Goal: Task Accomplishment & Management: Use online tool/utility

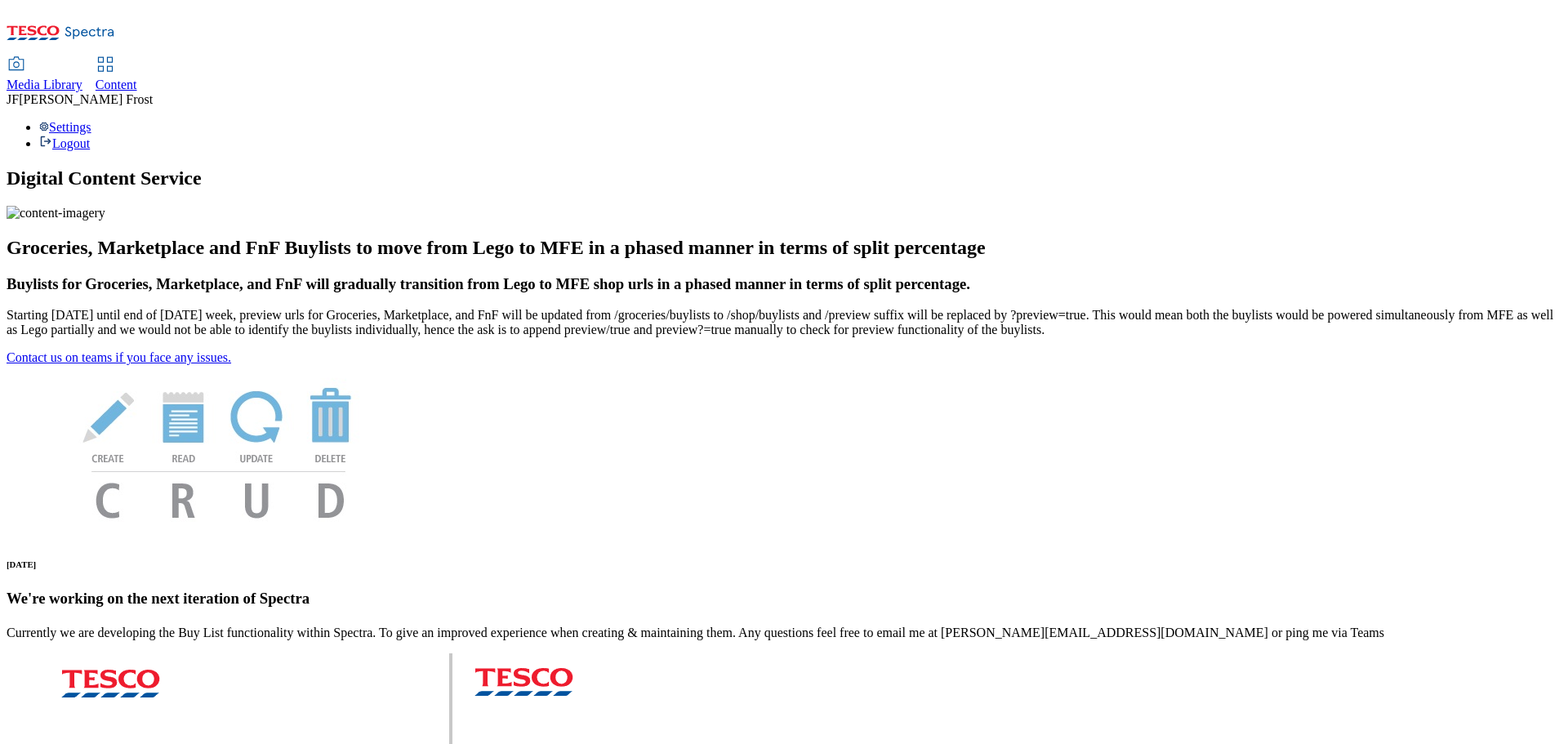
click at [138, 78] on span "Content" at bounding box center [116, 85] width 41 height 14
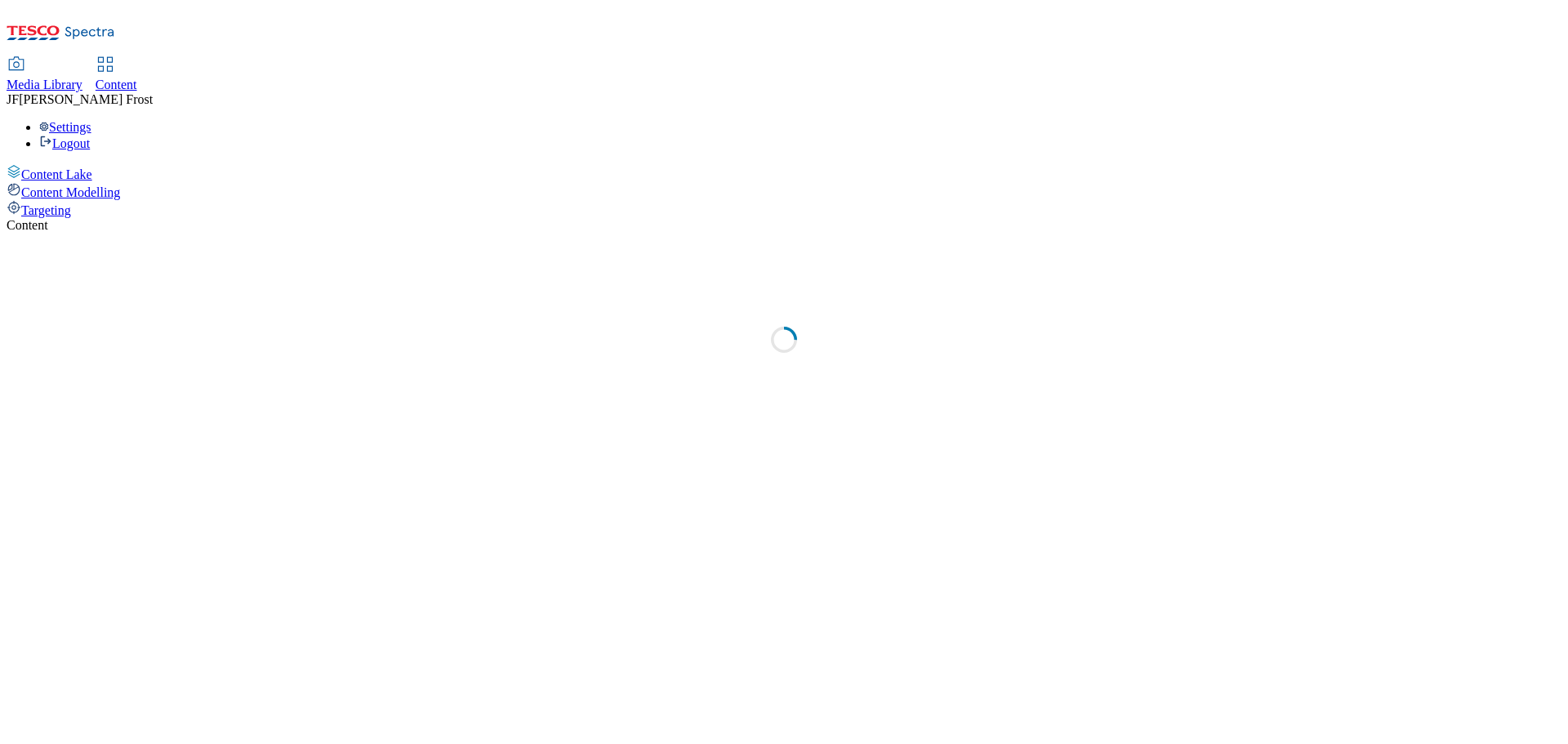
select select "ghs-[GEOGRAPHIC_DATA]"
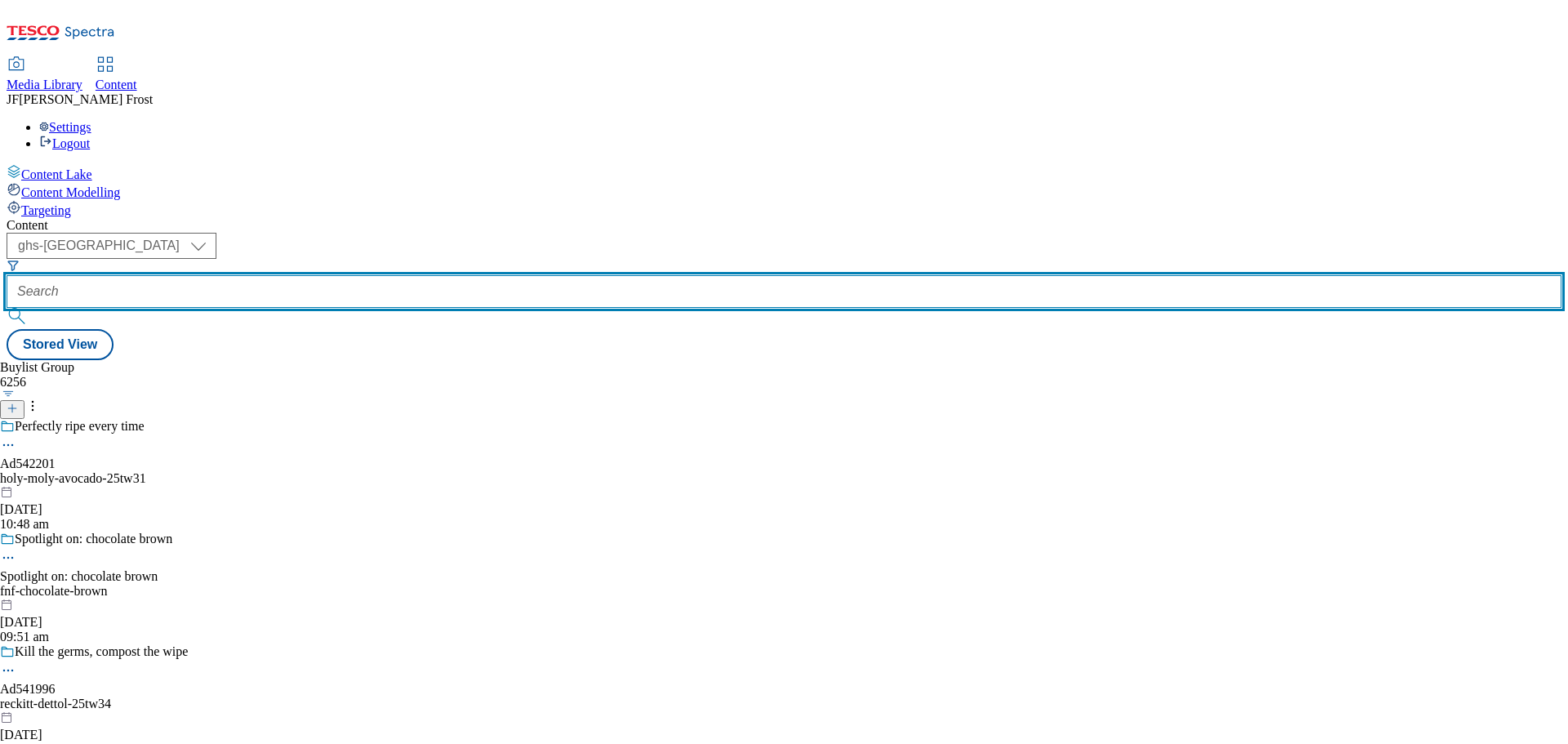
click at [379, 275] on input "text" at bounding box center [784, 291] width 1556 height 32
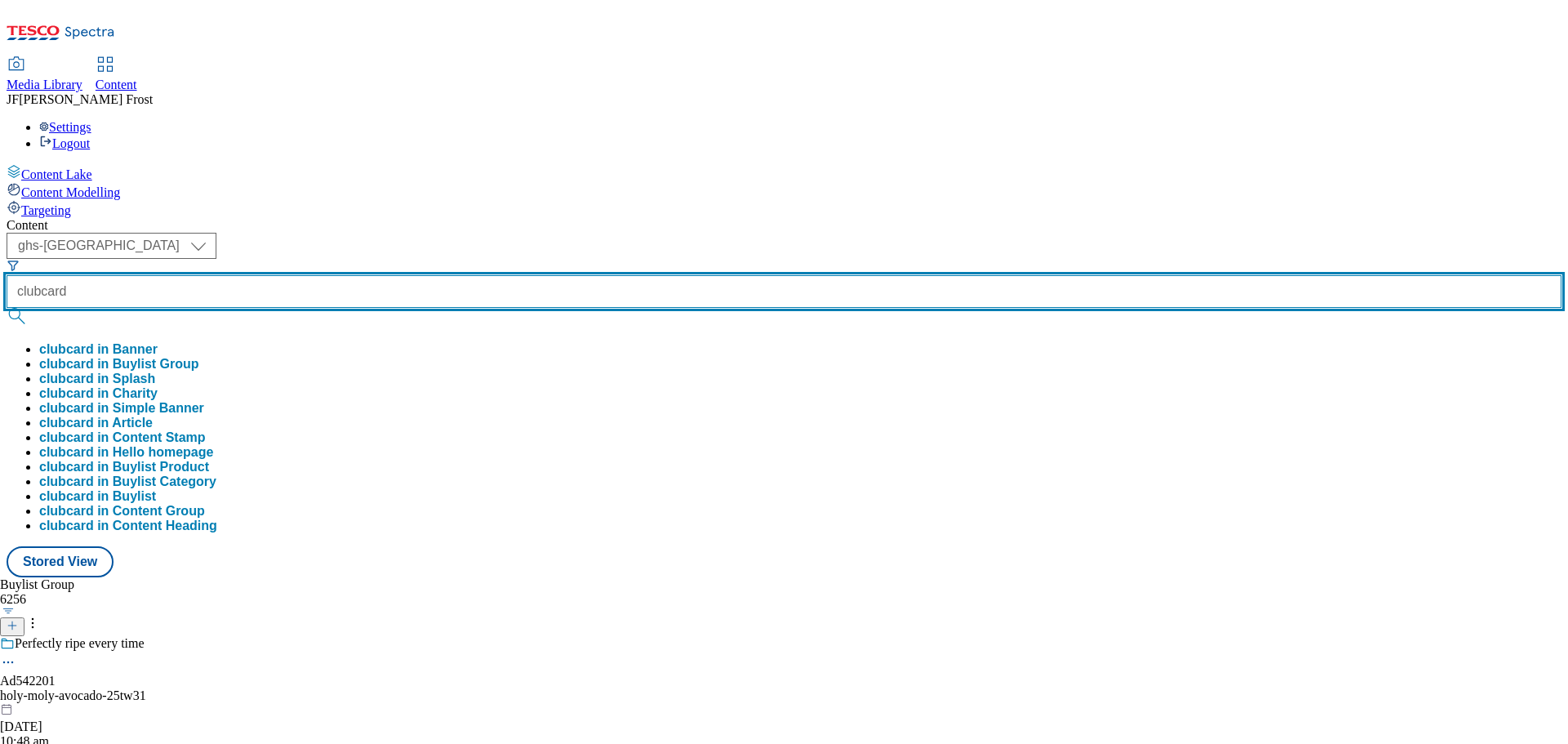
type input "clubcard"
click at [7, 308] on button "submit" at bounding box center [18, 316] width 23 height 17
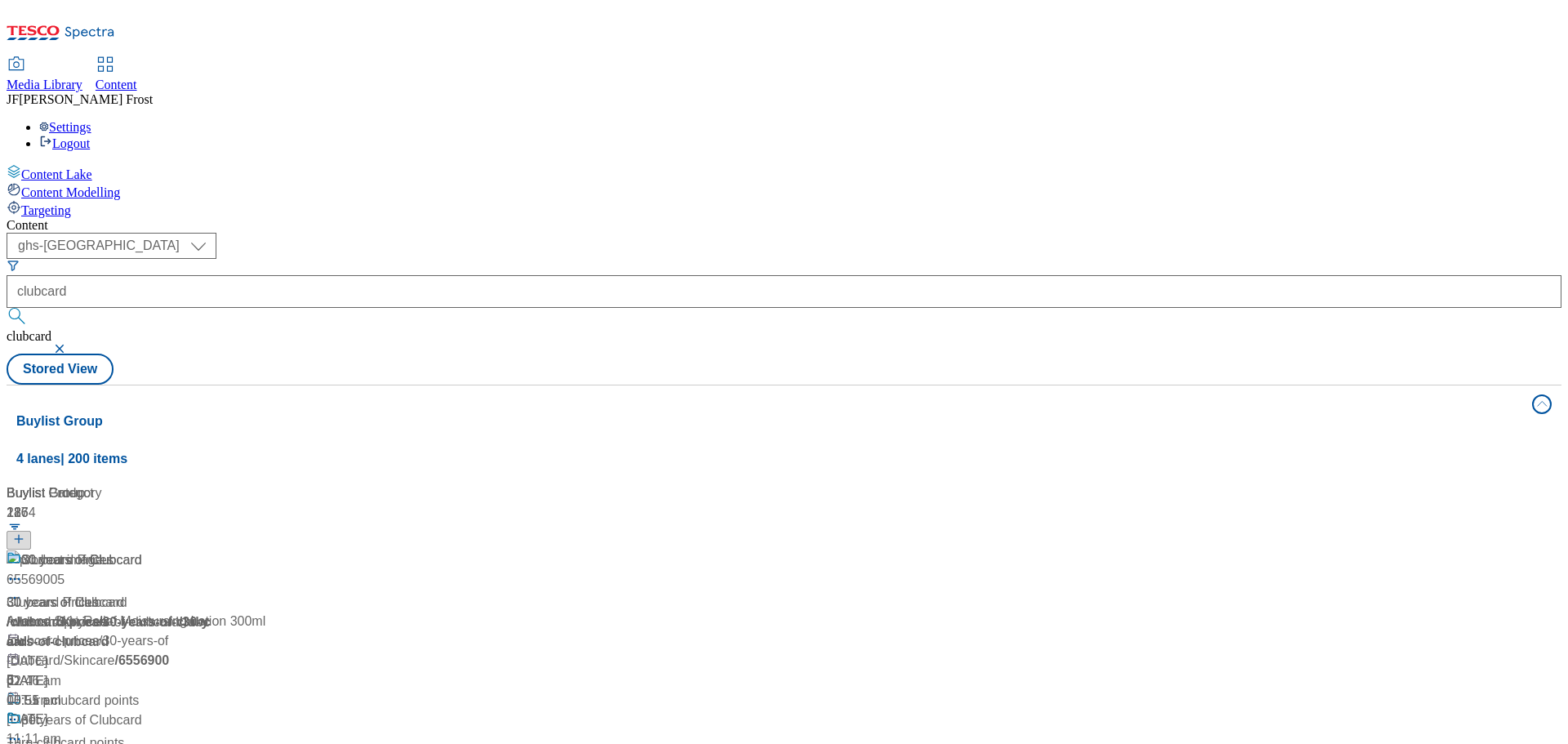
click at [697, 218] on div "Content ( optional ) ghs-roi ghs-uk ghs-uk clubcard clubcard Stored View Buylis…" at bounding box center [784, 657] width 1556 height 879
click at [113, 551] on span "Clubcard Prices" at bounding box center [67, 561] width 92 height 21
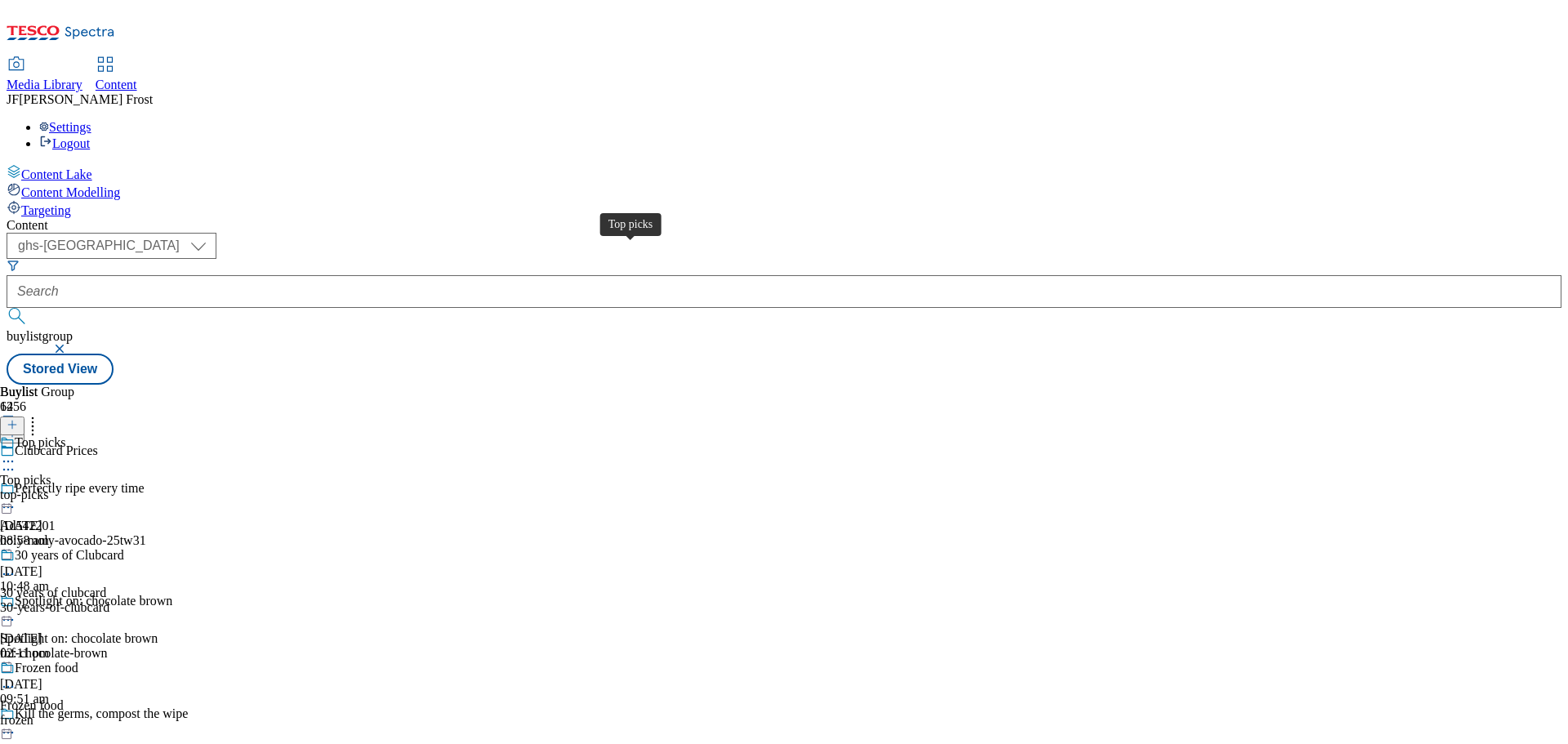
click at [65, 436] on div "Top picks" at bounding box center [40, 443] width 51 height 15
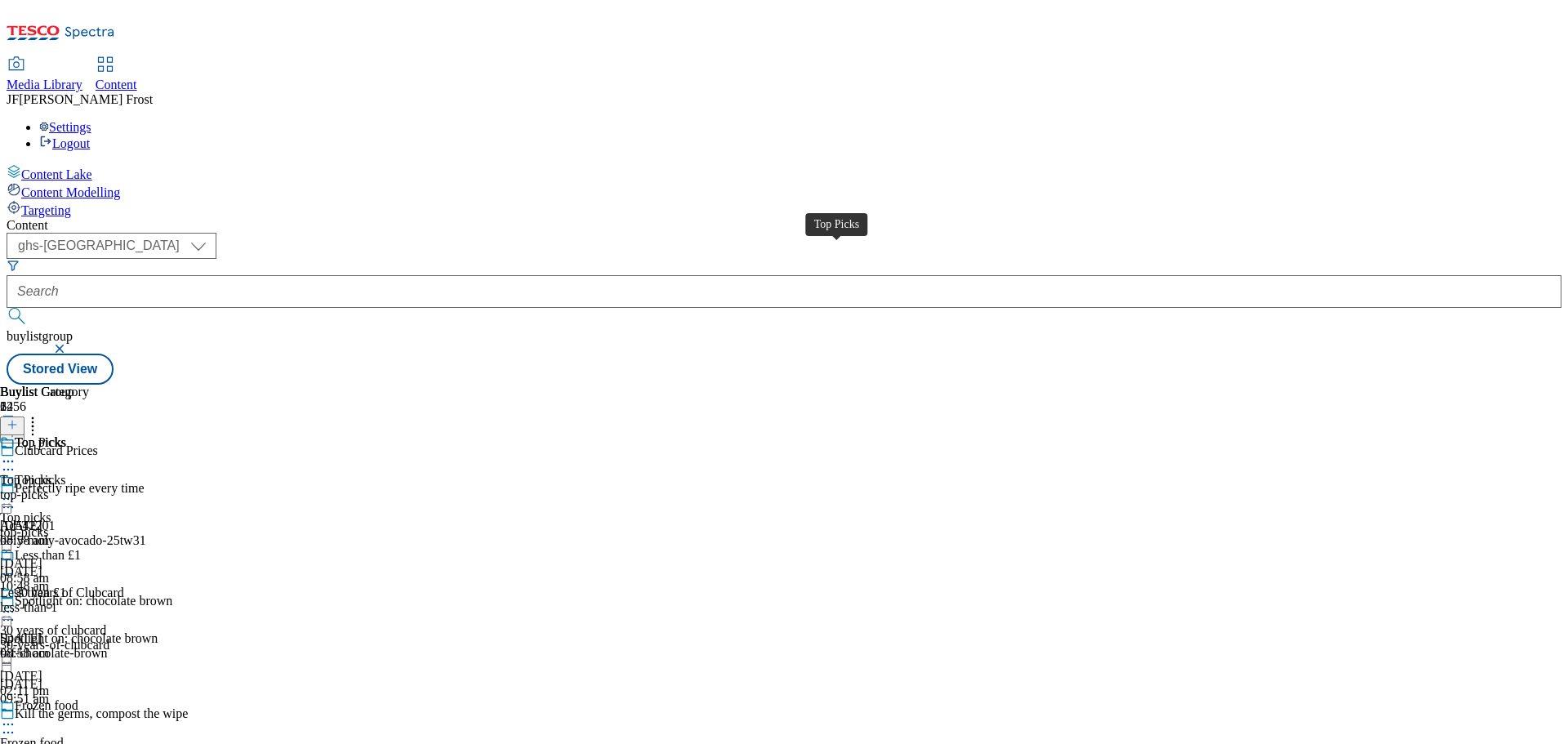
click at [66, 436] on div "Top Picks" at bounding box center [41, 443] width 51 height 15
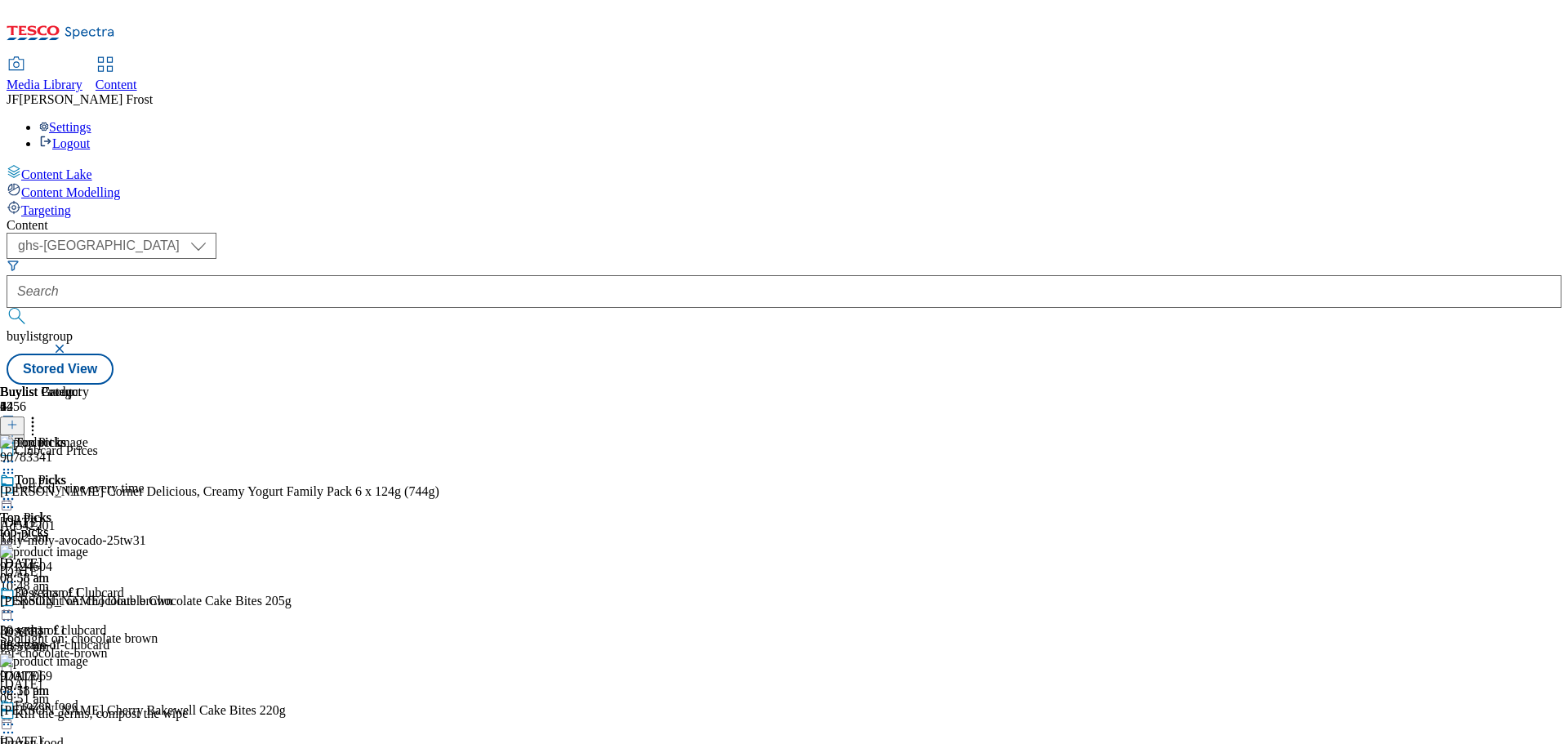
click at [17, 491] on icon at bounding box center [8, 500] width 17 height 17
click at [103, 678] on span "Un-publish" at bounding box center [76, 684] width 52 height 12
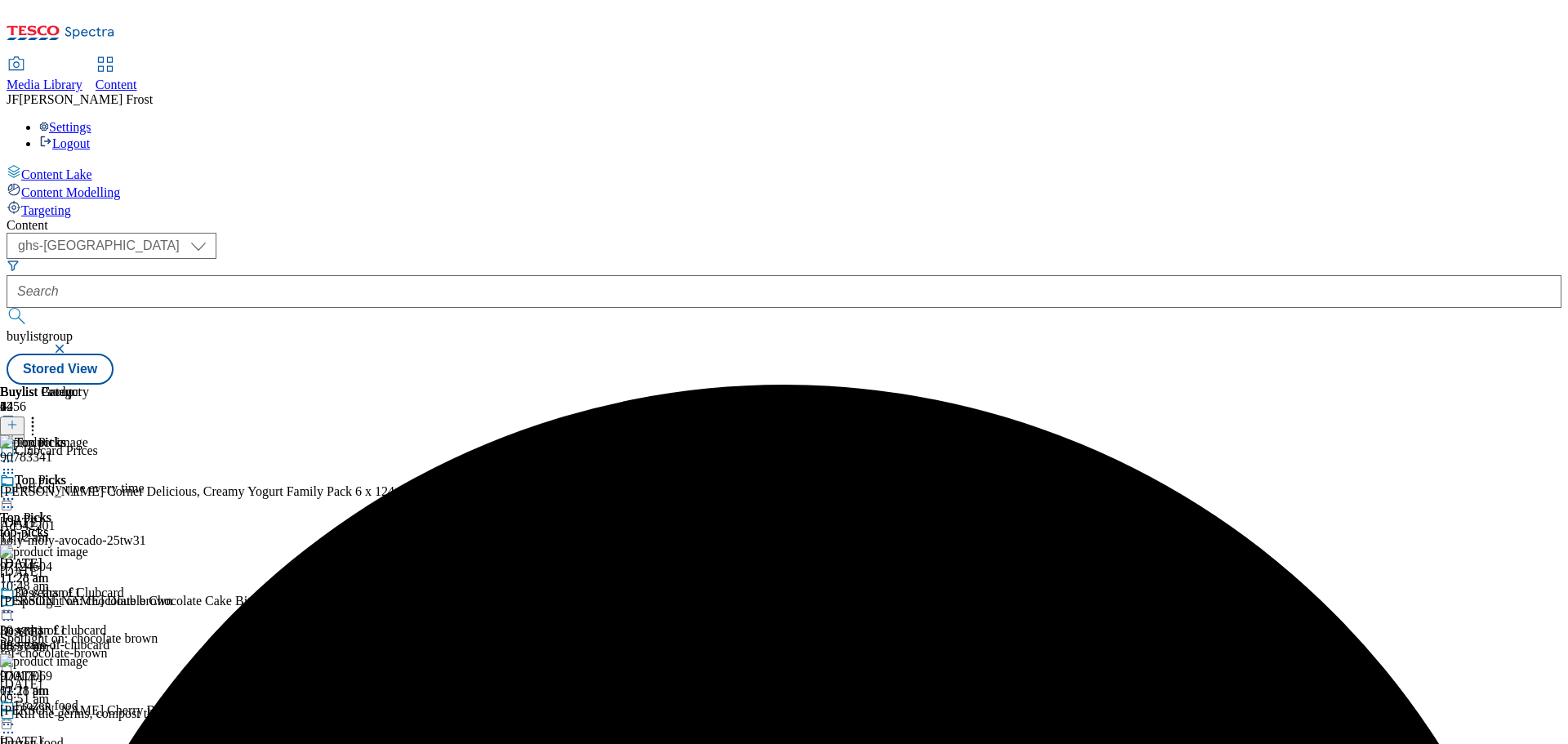
click at [17, 491] on icon at bounding box center [8, 500] width 17 height 17
click at [142, 617] on li "Un-preview" at bounding box center [87, 626] width 109 height 19
click at [17, 491] on icon at bounding box center [8, 500] width 17 height 17
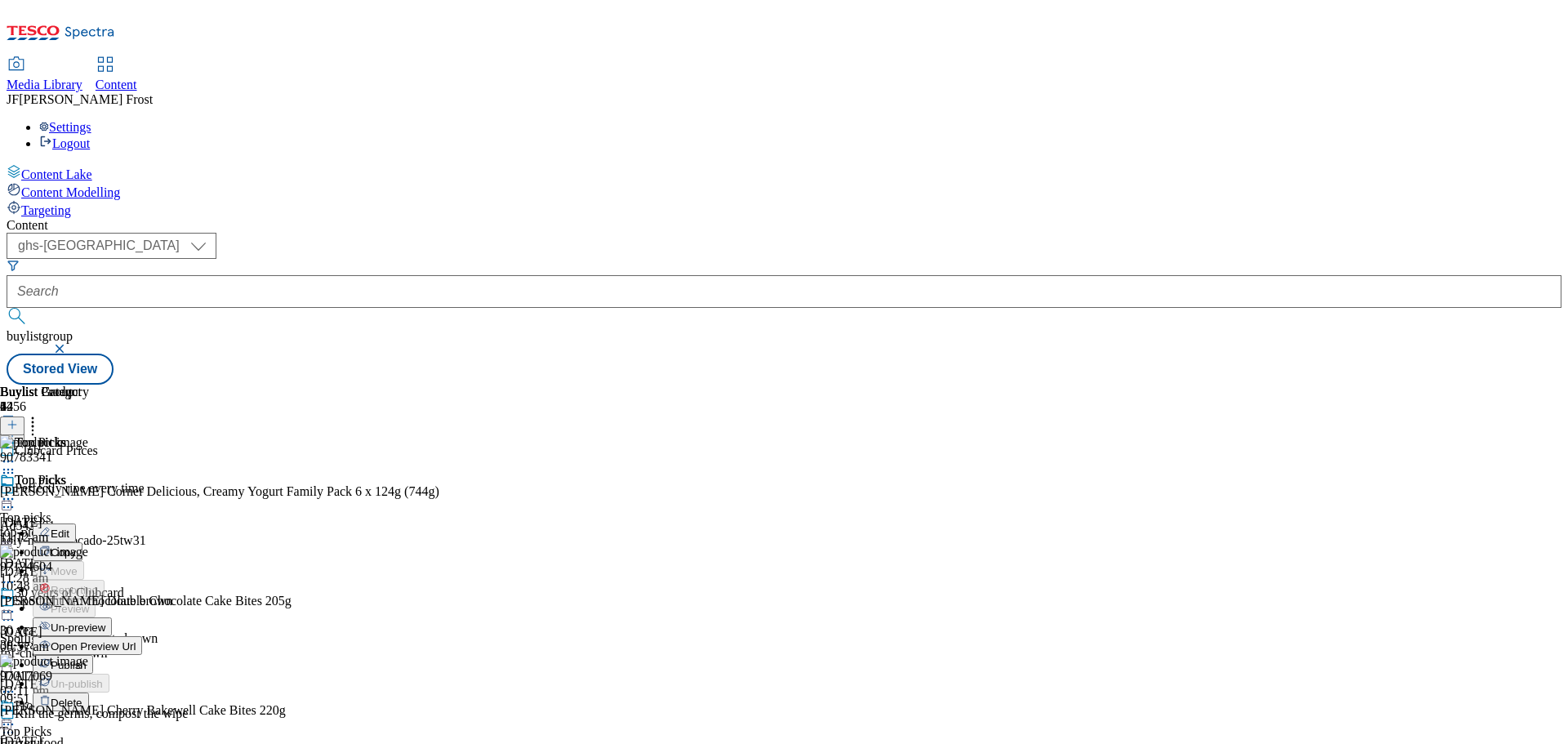
click at [105, 621] on span "Un-preview" at bounding box center [78, 627] width 55 height 12
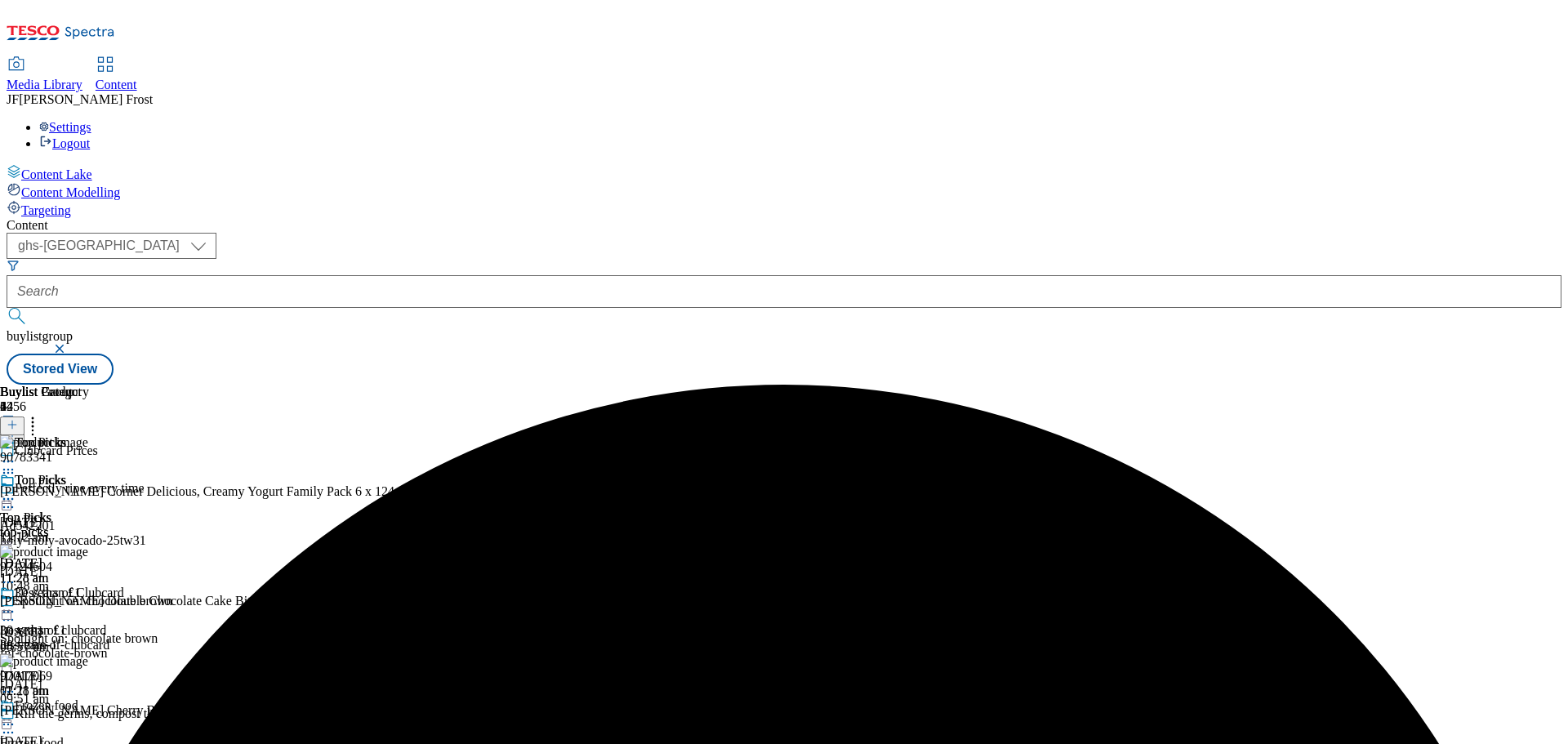
click at [41, 414] on icon at bounding box center [33, 423] width 17 height 17
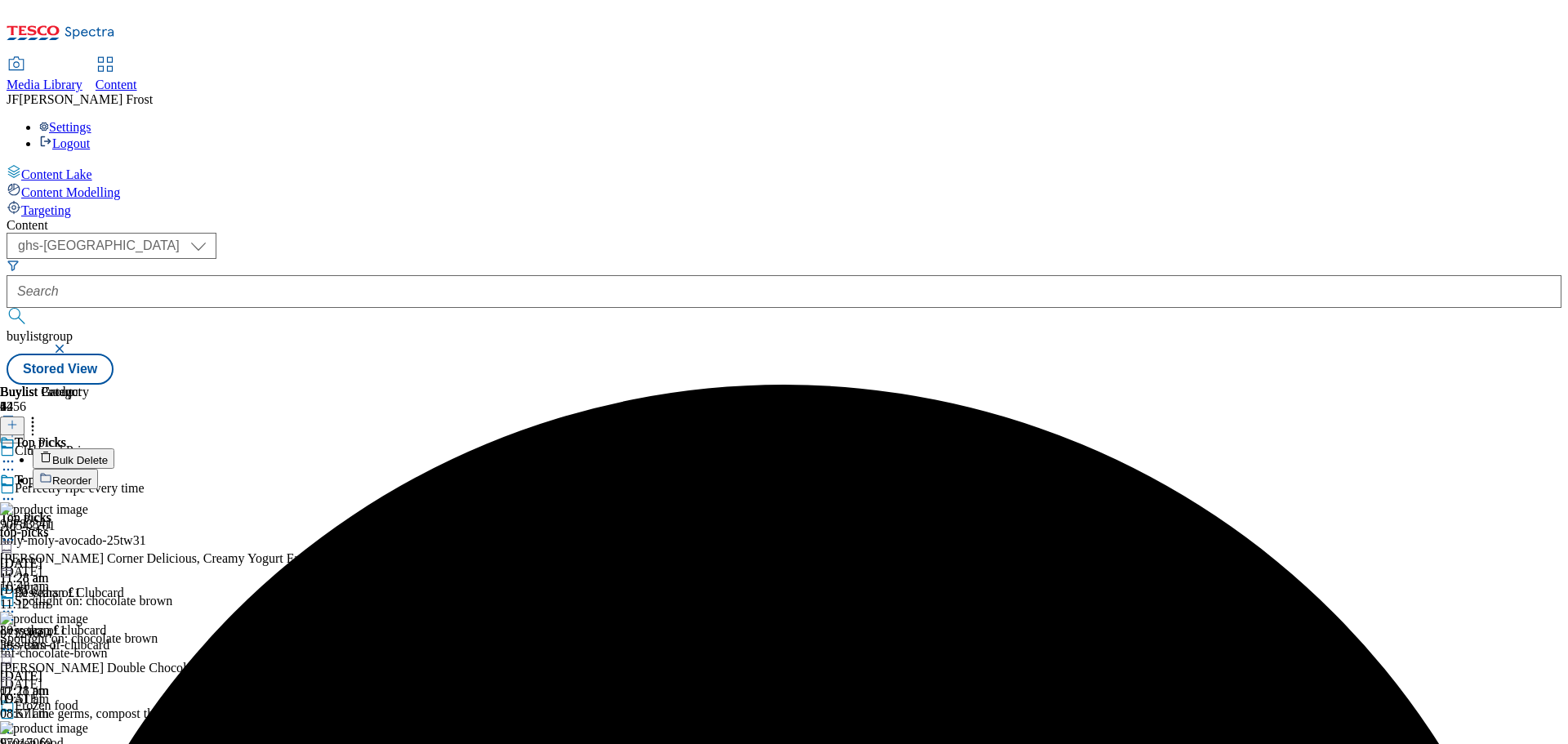
click at [114, 448] on button "Bulk Delete" at bounding box center [73, 458] width 82 height 21
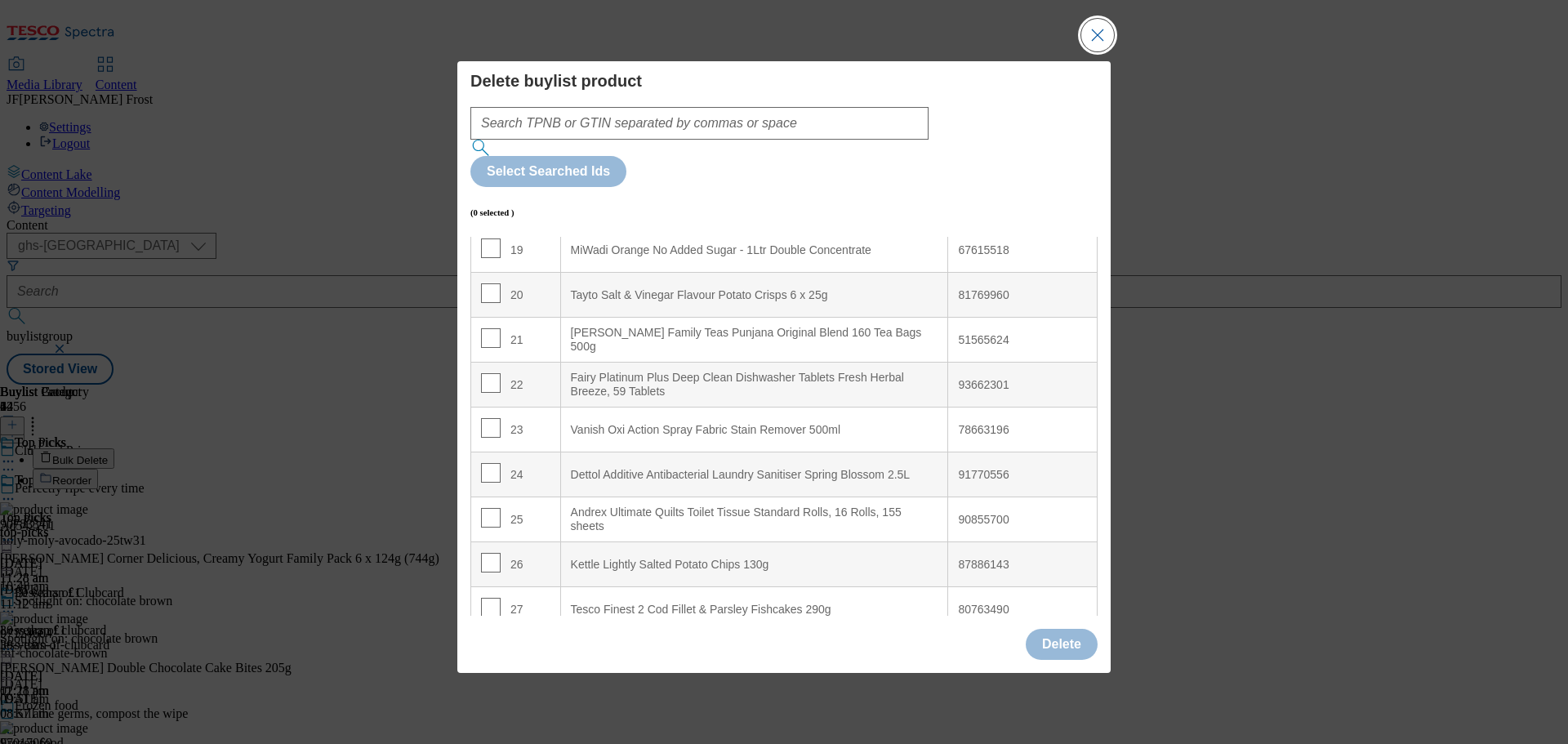
scroll to position [899, 0]
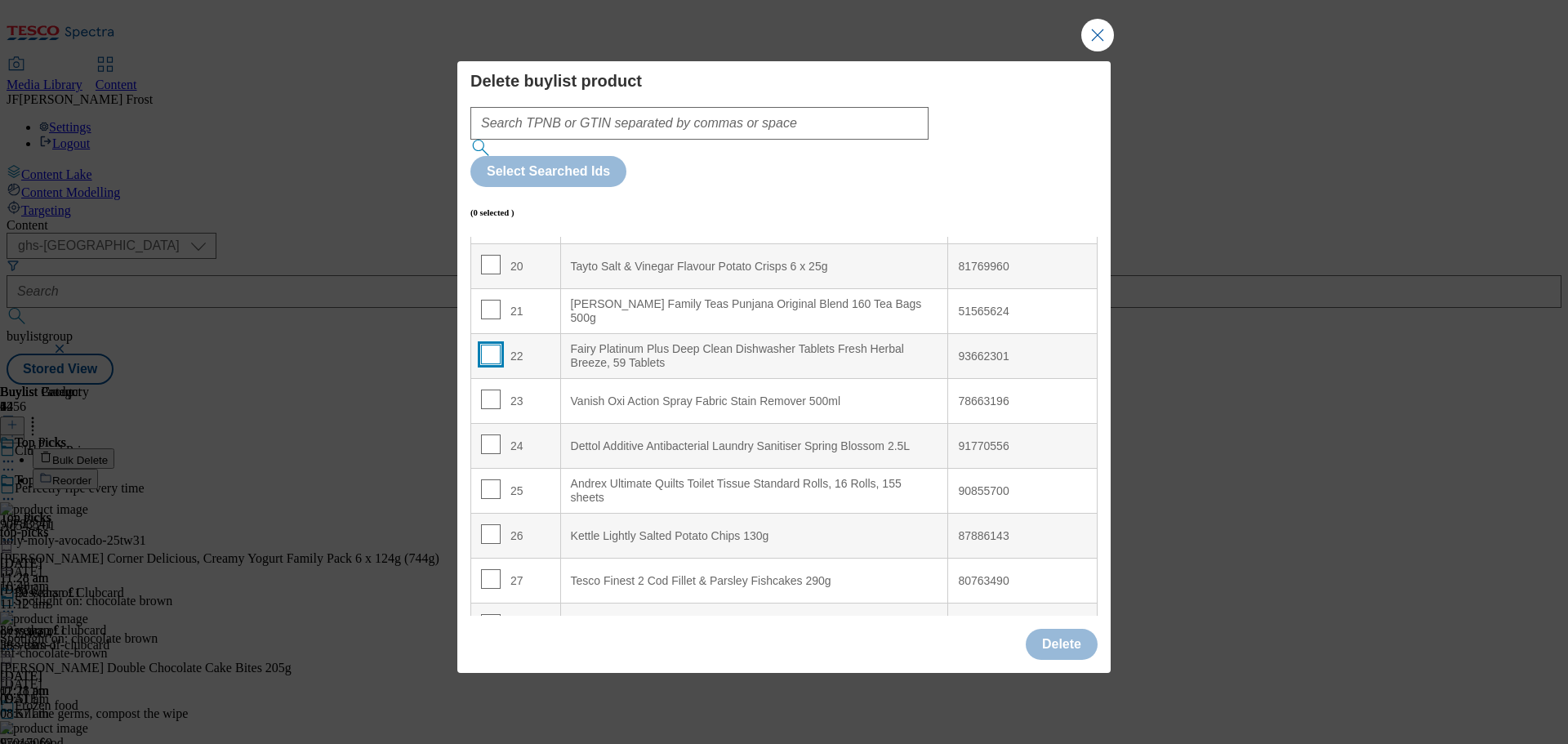
click at [490, 345] on input "Modal" at bounding box center [491, 355] width 20 height 20
checkbox input "true"
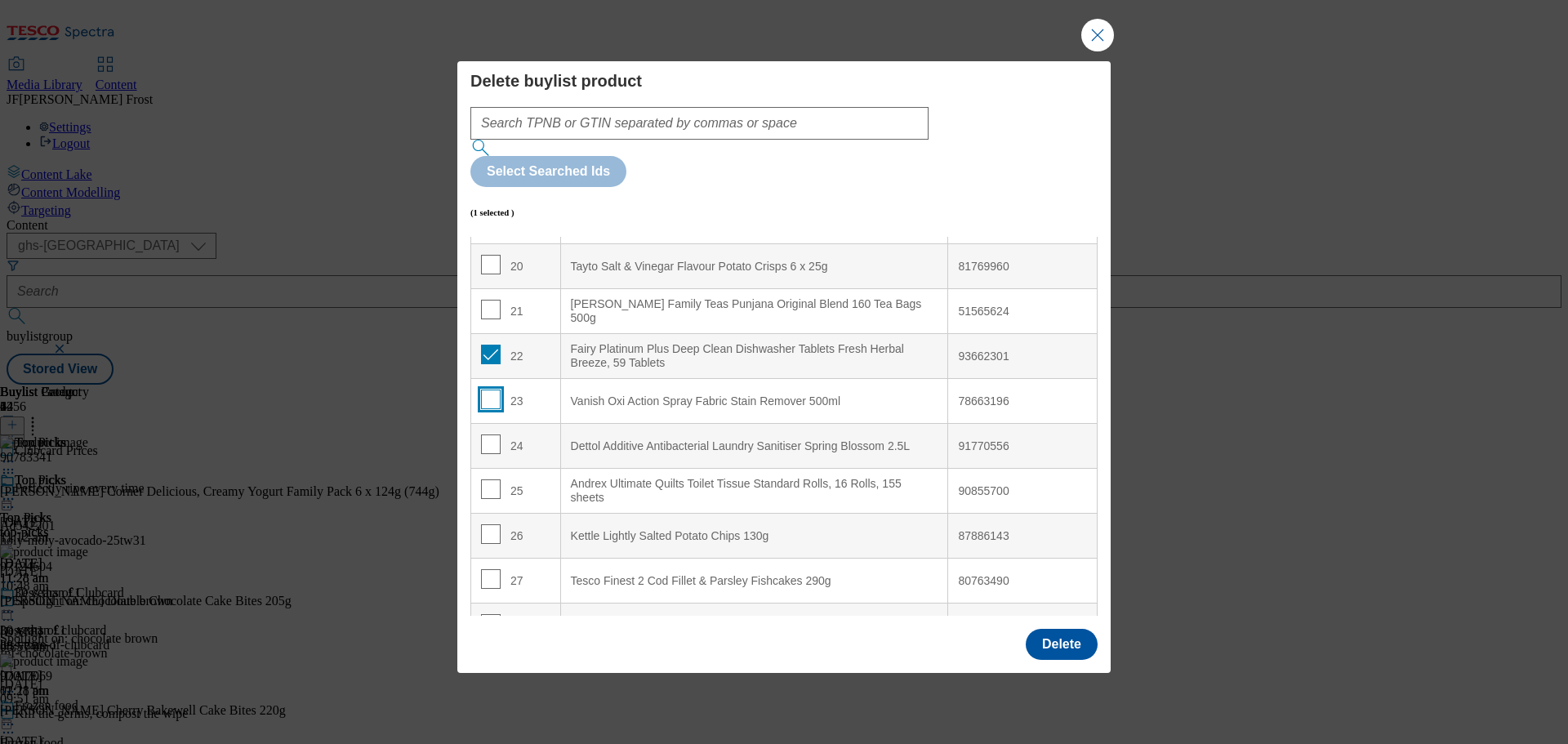
click at [490, 389] on input "Modal" at bounding box center [491, 399] width 20 height 20
checkbox input "true"
click at [487, 435] on input "Modal" at bounding box center [491, 445] width 20 height 20
checkbox input "true"
click at [493, 480] on input "Modal" at bounding box center [491, 490] width 20 height 20
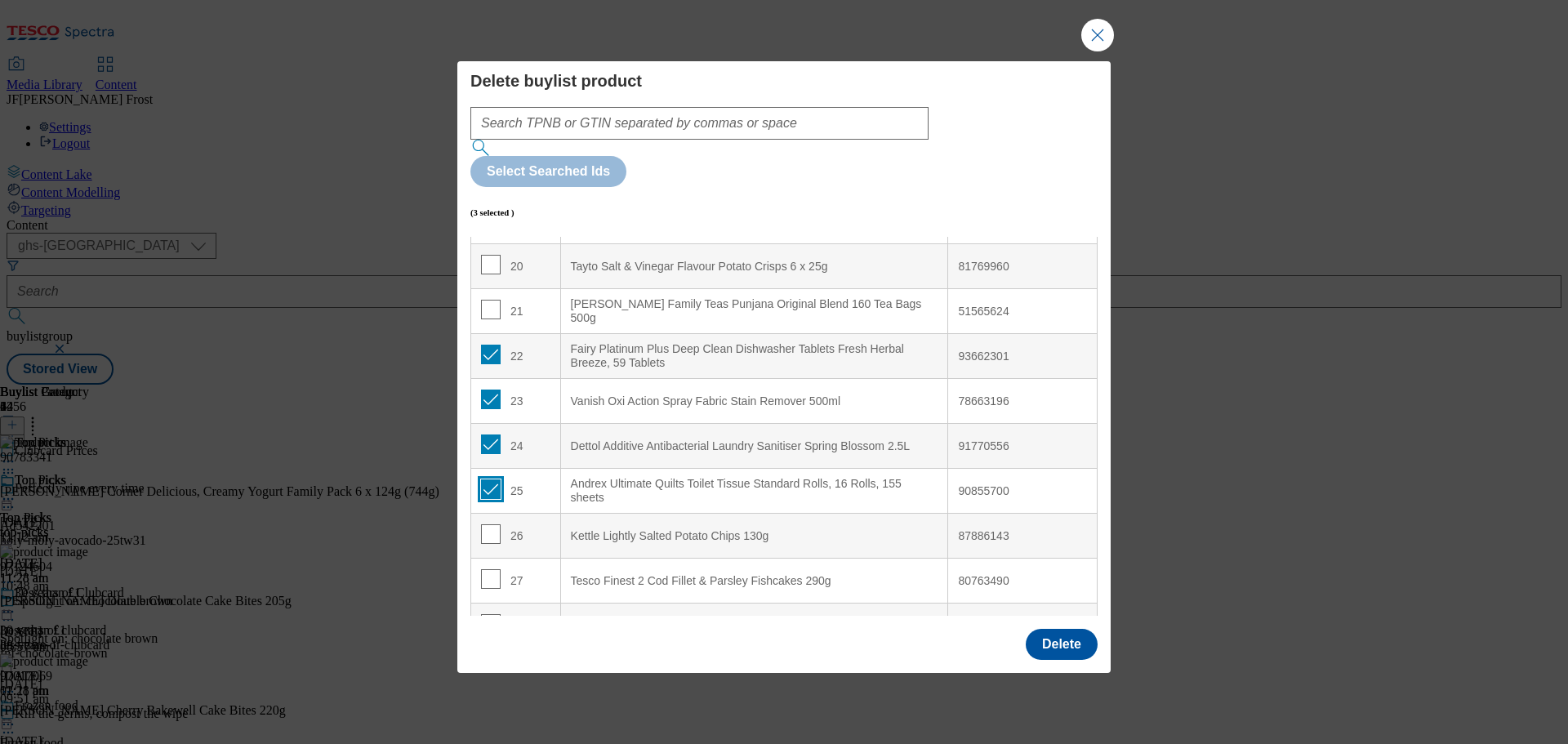
checkbox input "true"
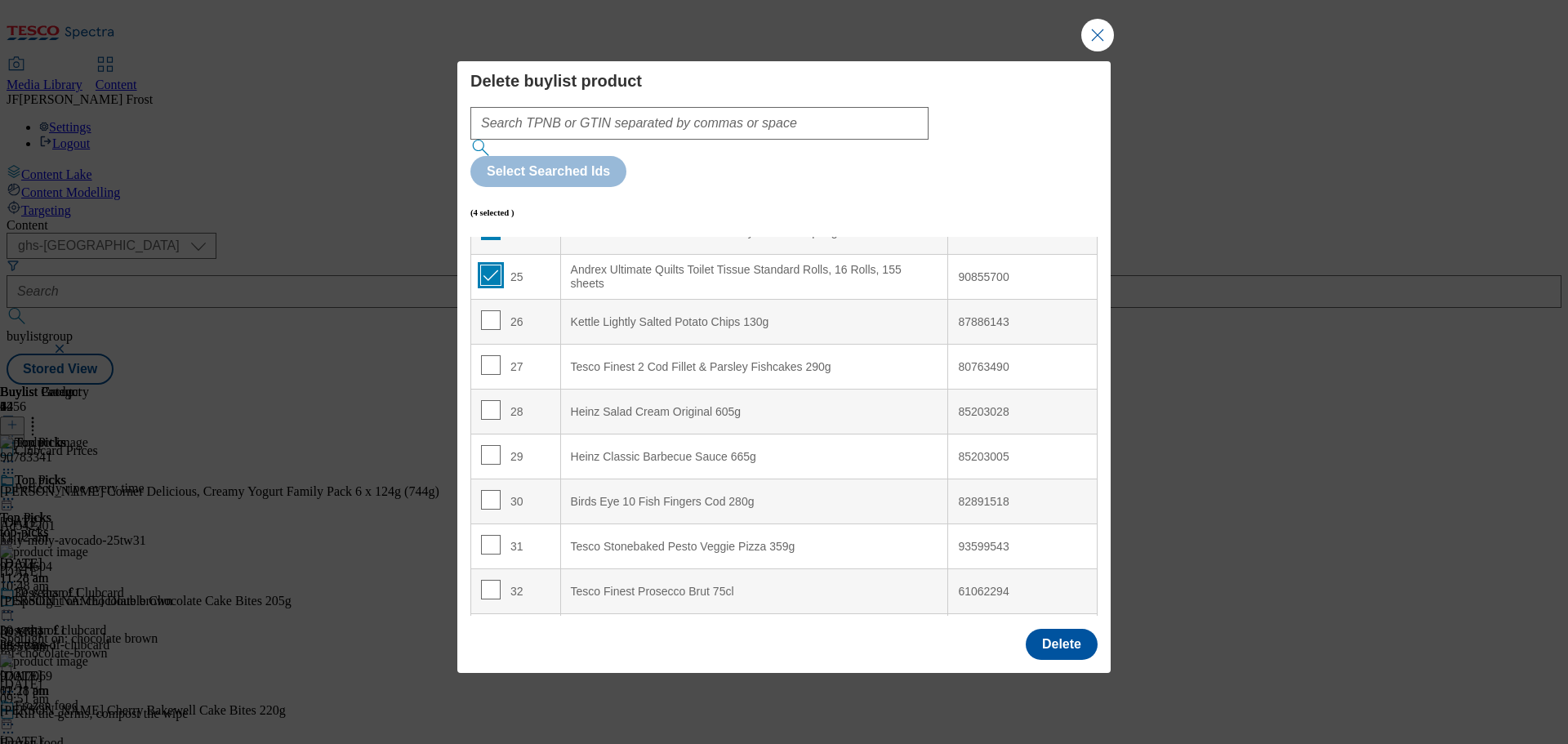
scroll to position [1144, 0]
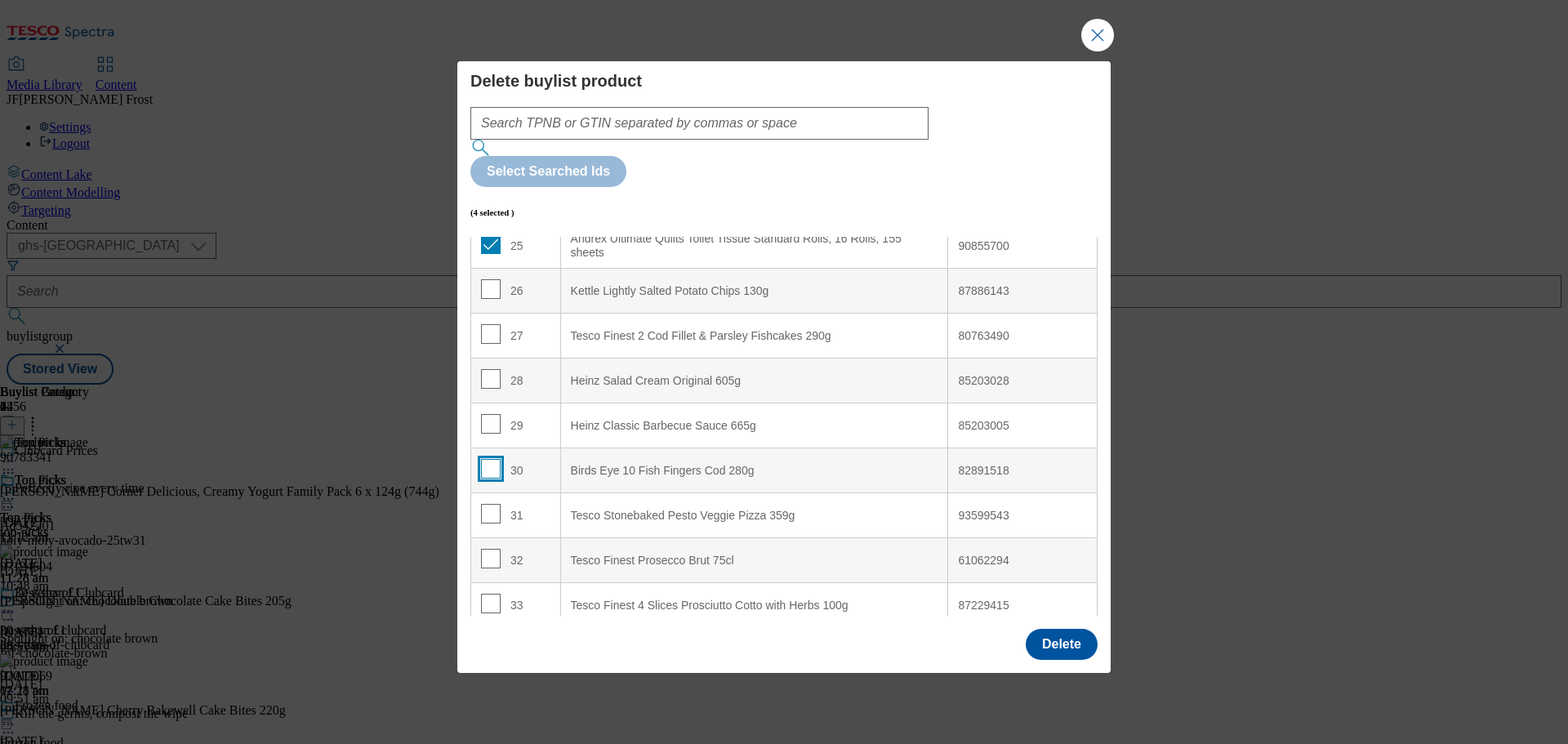
click at [486, 459] on input "Modal" at bounding box center [491, 469] width 20 height 20
checkbox input "true"
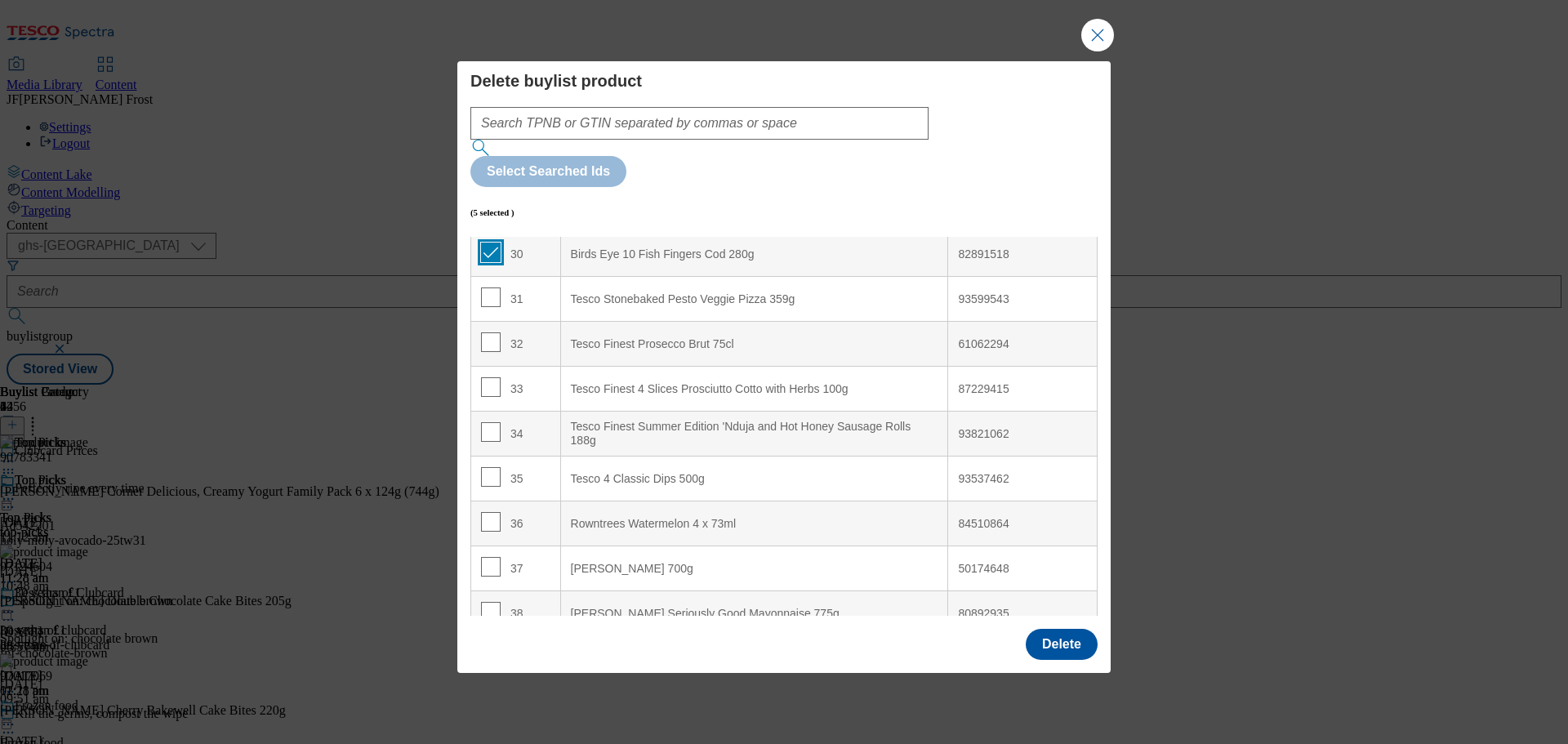
scroll to position [1389, 0]
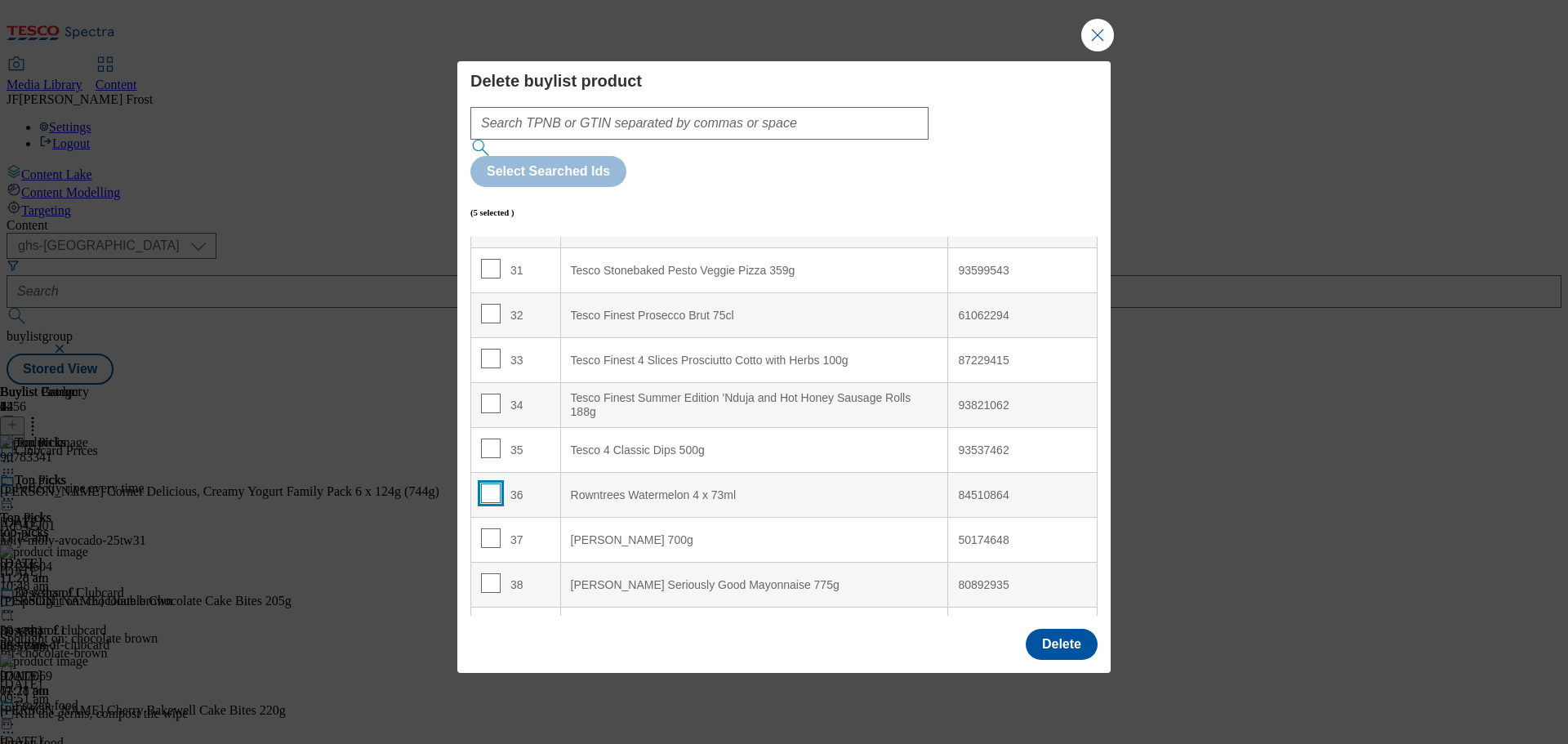
click at [488, 484] on input "Modal" at bounding box center [491, 494] width 20 height 20
checkbox input "true"
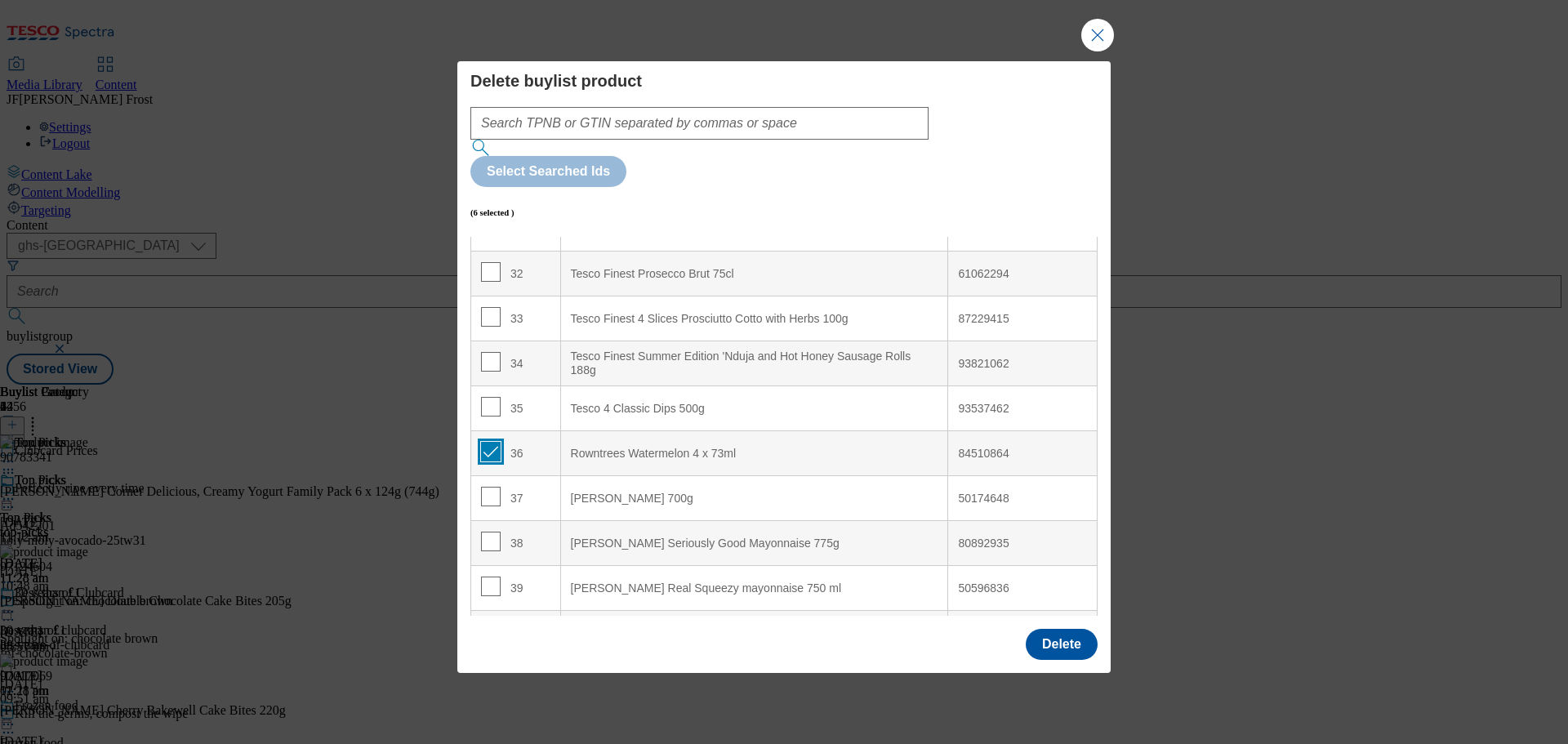
scroll to position [1553, 0]
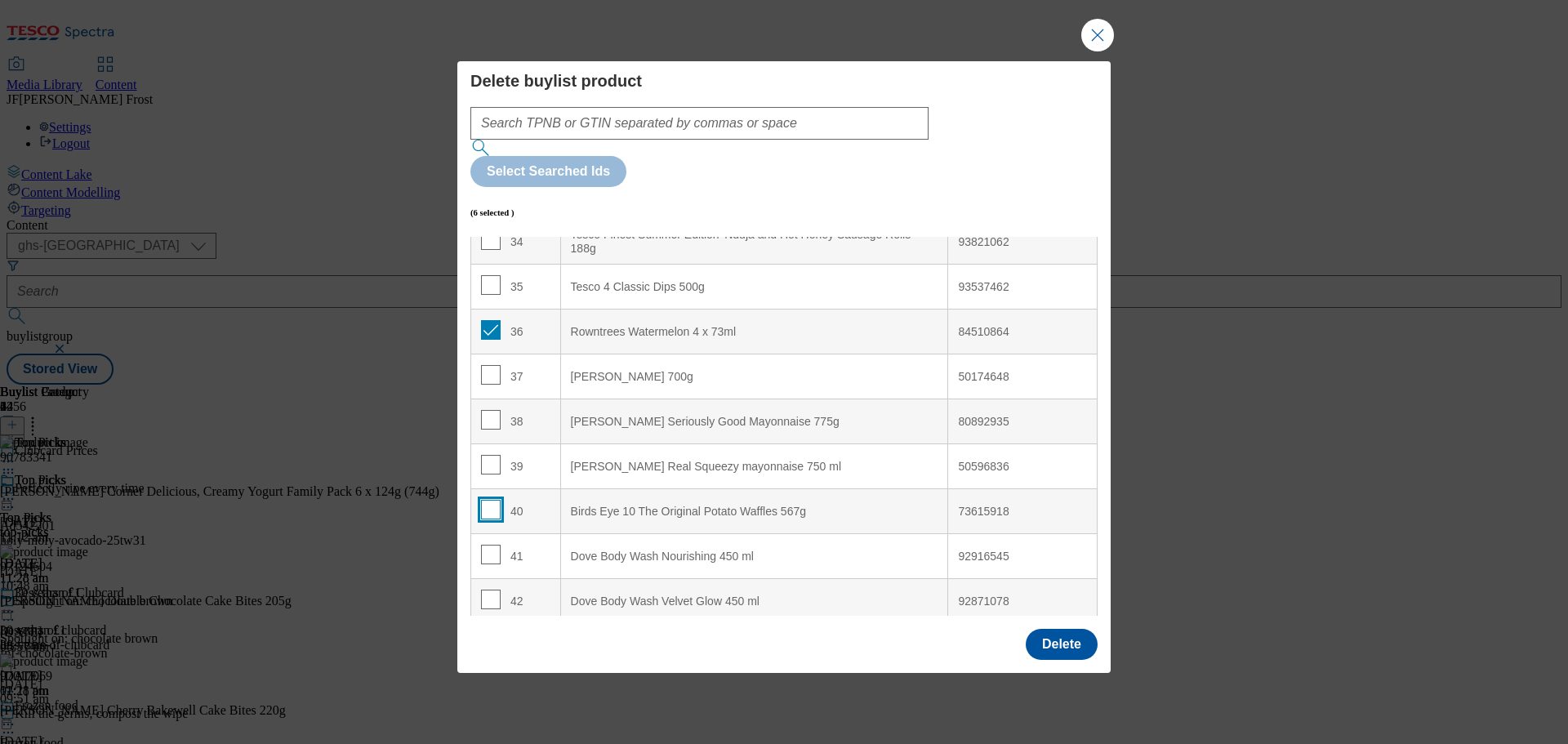
click at [490, 500] on input "Modal" at bounding box center [491, 510] width 20 height 20
checkbox input "true"
click at [1061, 629] on button "Delete" at bounding box center [1062, 644] width 72 height 31
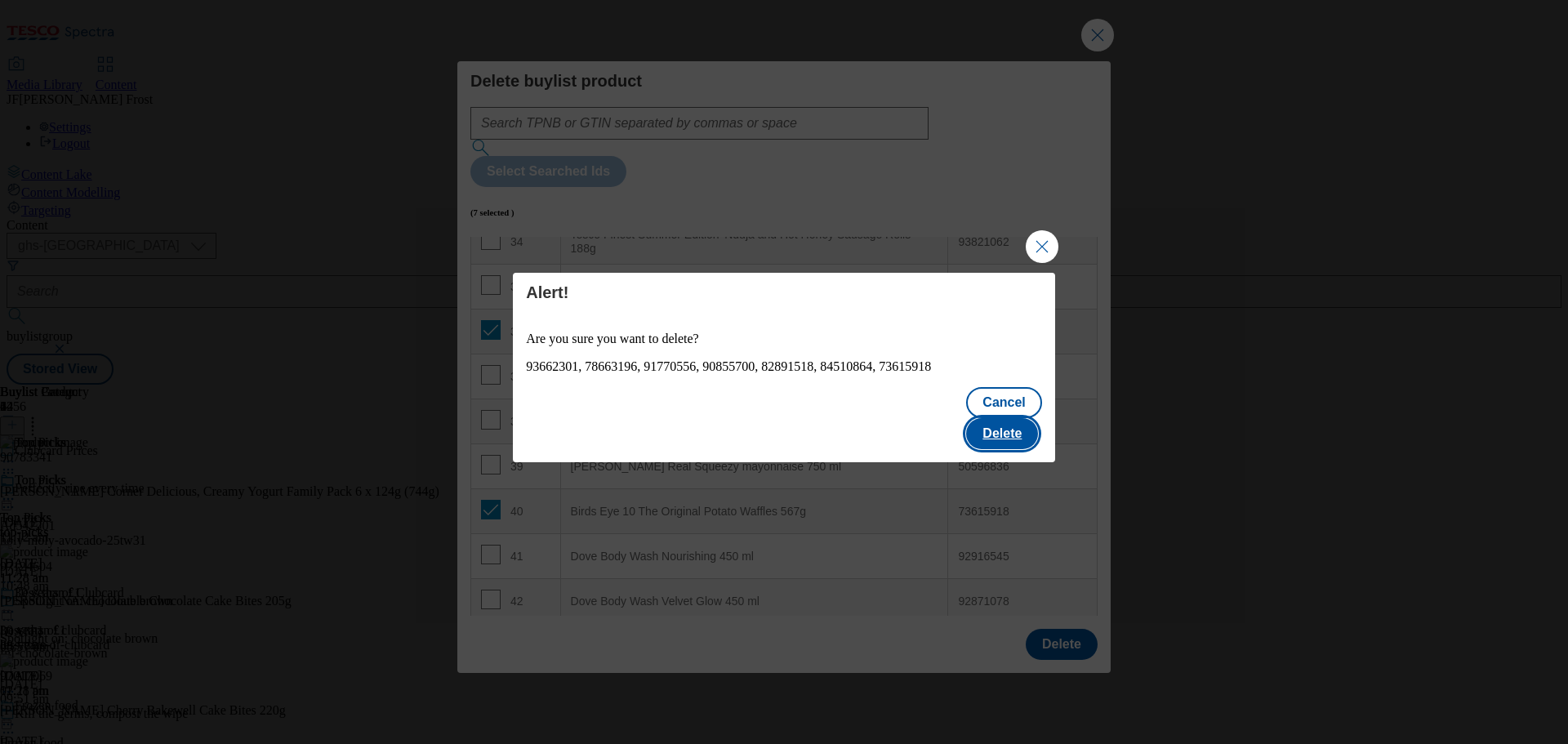
click at [1016, 418] on button "Delete" at bounding box center [1002, 433] width 72 height 31
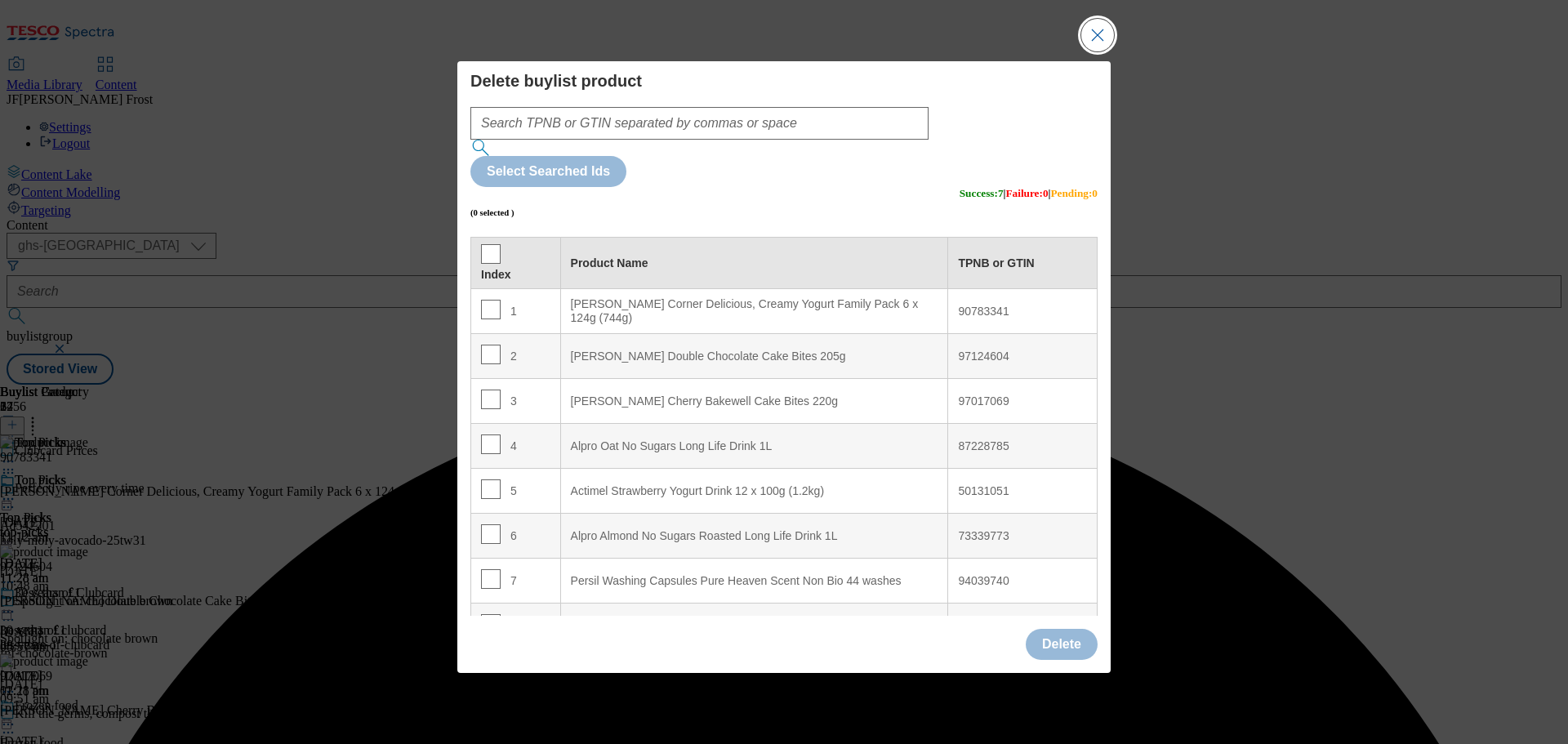
click at [1098, 51] on button "Close Modal" at bounding box center [1098, 35] width 32 height 32
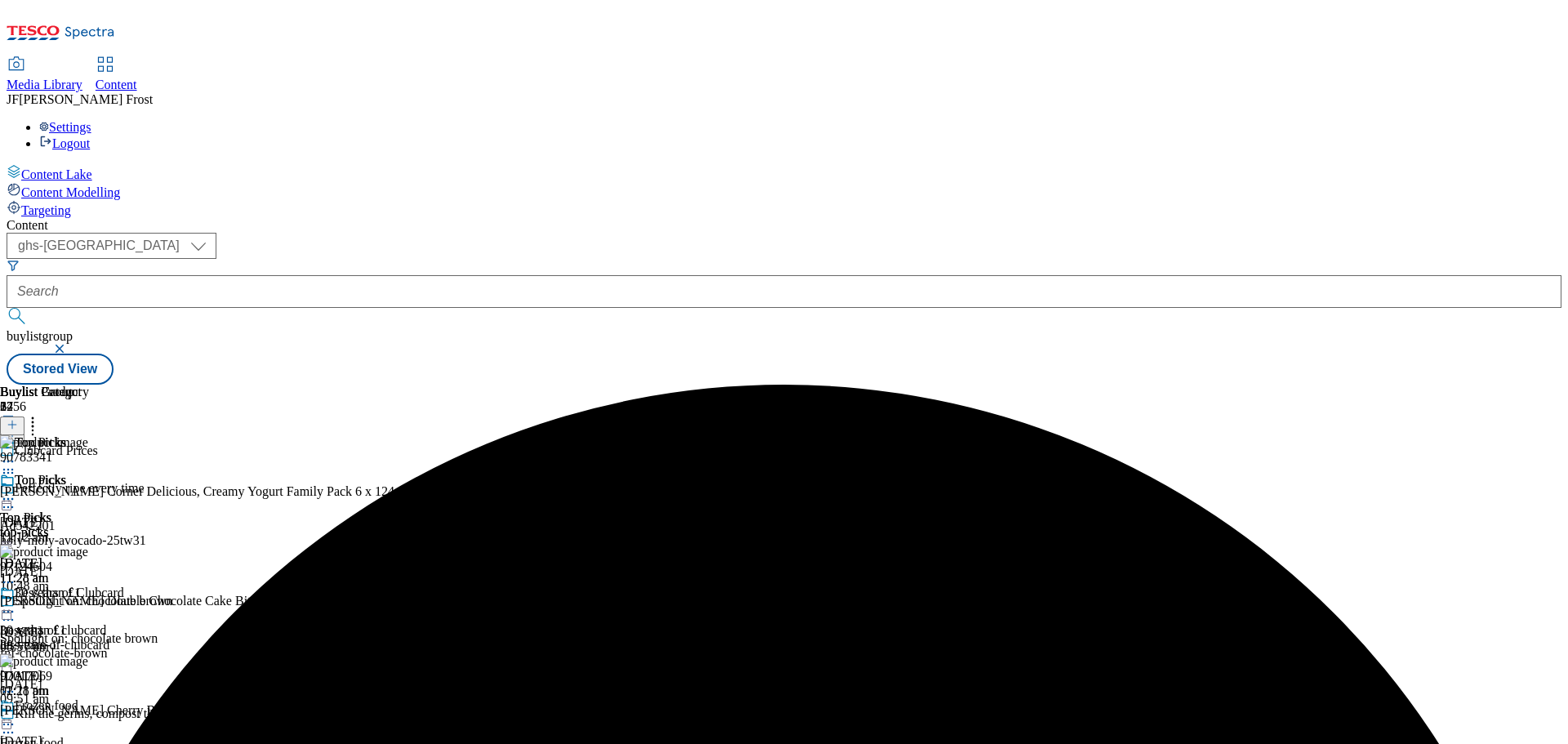
click at [17, 491] on icon at bounding box center [8, 500] width 17 height 17
click at [89, 603] on span "Preview" at bounding box center [70, 609] width 38 height 12
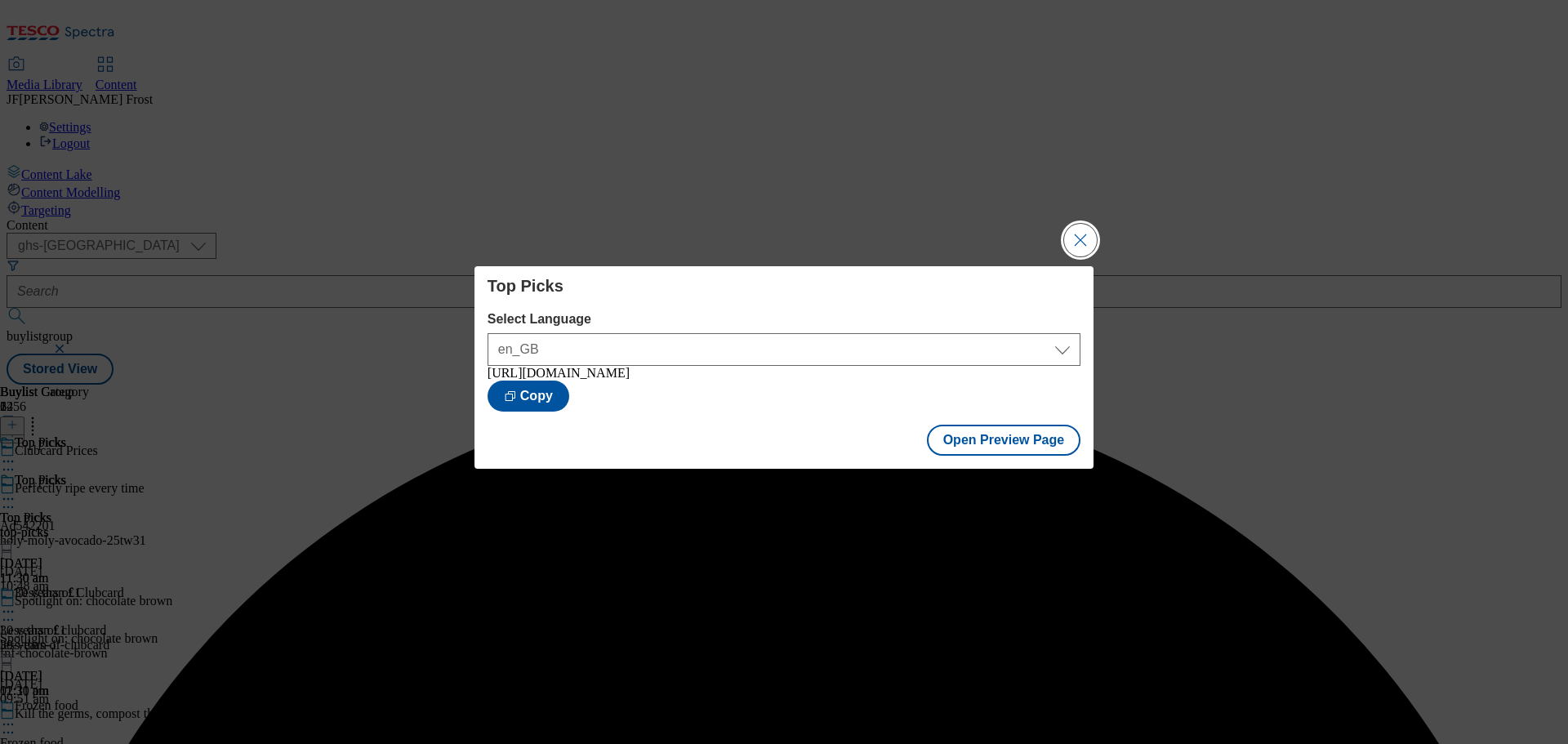
click at [1088, 237] on button "Close Modal" at bounding box center [1080, 239] width 32 height 32
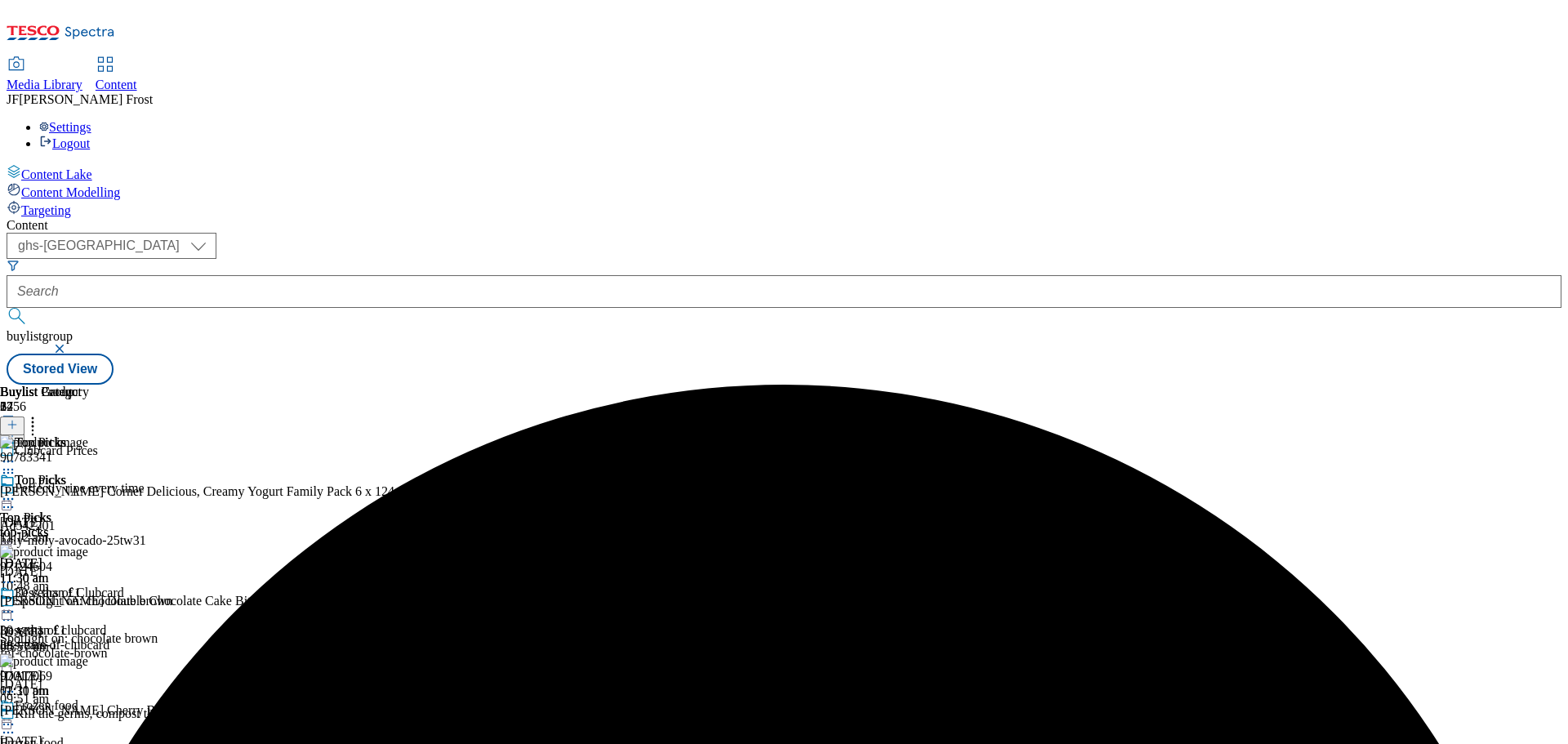
click at [17, 491] on icon at bounding box center [8, 500] width 17 height 17
click at [87, 659] on span "Publish" at bounding box center [68, 665] width 36 height 12
click at [921, 218] on div "Content ( optional ) ghs-roi ghs-[GEOGRAPHIC_DATA] ghs-uk buylistgroup Stored V…" at bounding box center [784, 301] width 1556 height 167
click at [1532, 120] on div "Settings Logout" at bounding box center [784, 135] width 1556 height 31
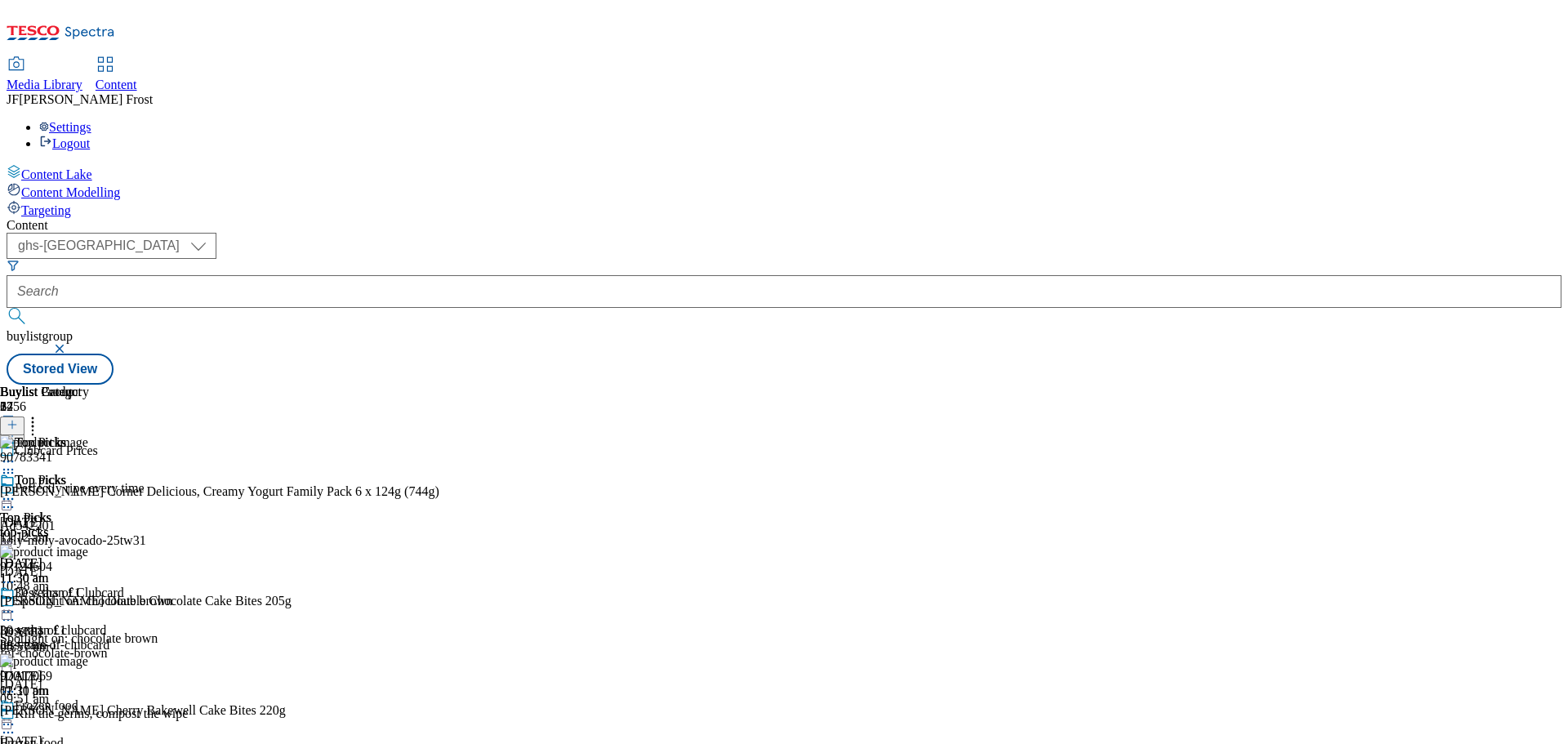
click at [89, 137] on link "Logout" at bounding box center [64, 143] width 51 height 14
